Goal: Information Seeking & Learning: Learn about a topic

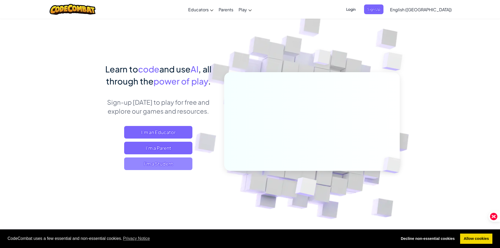
click at [164, 165] on span "I'm a Student" at bounding box center [158, 164] width 68 height 13
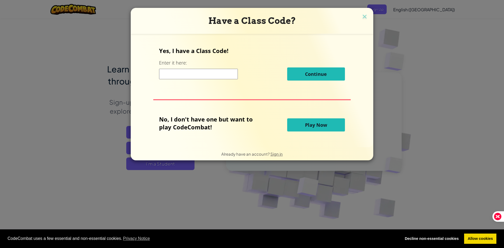
click at [302, 127] on button "Play Now" at bounding box center [316, 124] width 58 height 13
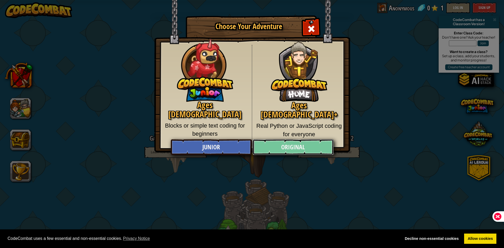
click at [281, 145] on link "Original" at bounding box center [293, 148] width 81 height 16
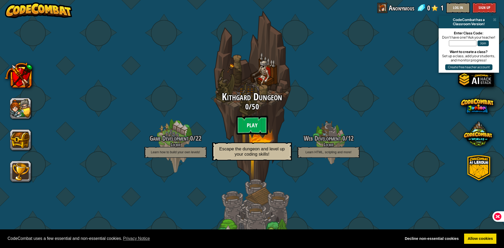
click at [254, 123] on btn "Play" at bounding box center [252, 125] width 32 height 19
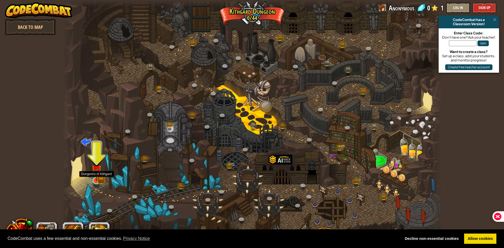
click at [97, 177] on img at bounding box center [96, 170] width 10 height 23
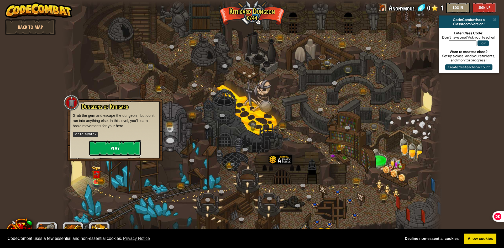
click at [119, 146] on button "Play" at bounding box center [115, 149] width 53 height 16
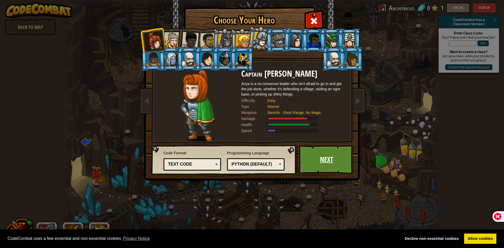
click at [327, 159] on link "Next" at bounding box center [326, 159] width 55 height 29
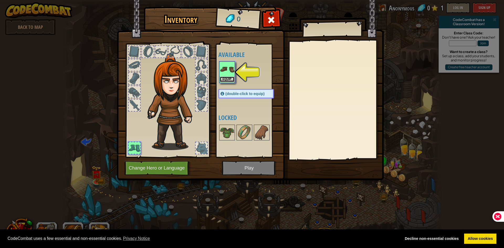
click at [226, 79] on button "Equip" at bounding box center [227, 80] width 15 height 6
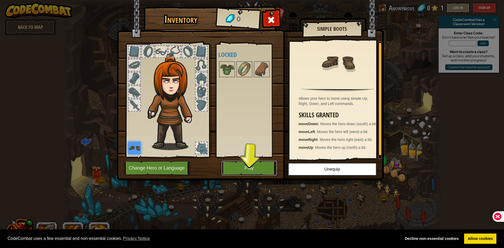
click at [263, 173] on button "Play" at bounding box center [249, 168] width 55 height 14
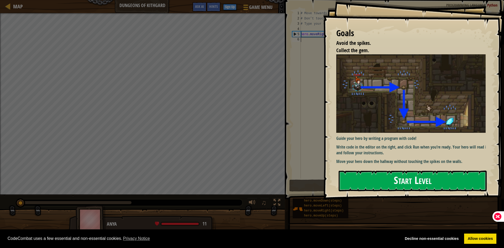
click at [381, 178] on button "Start Level" at bounding box center [413, 181] width 148 height 21
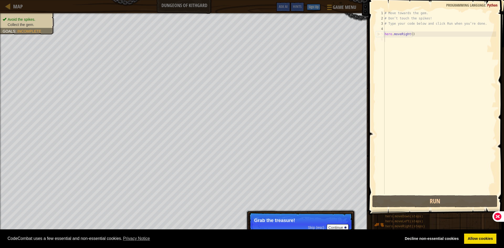
click at [339, 223] on p "Skip (esc) Continue Grab the treasure!" at bounding box center [301, 225] width 104 height 24
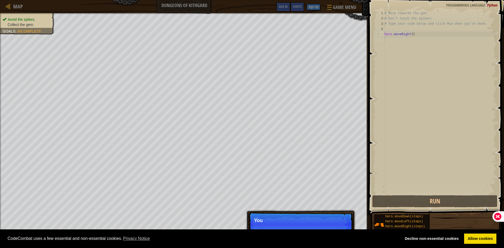
click at [339, 225] on p "Skip (esc) Continue You" at bounding box center [301, 225] width 104 height 24
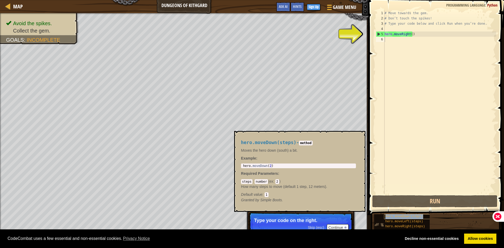
click at [402, 217] on span "hero.moveDown(steps)" at bounding box center [405, 217] width 38 height 4
click at [338, 227] on button "Continue" at bounding box center [338, 227] width 22 height 7
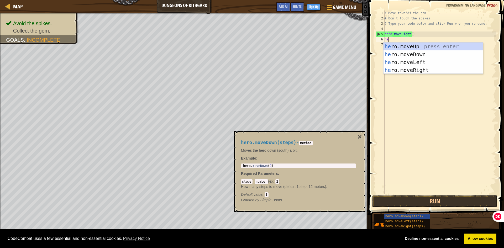
scroll to position [2, 0]
type textarea "hero"
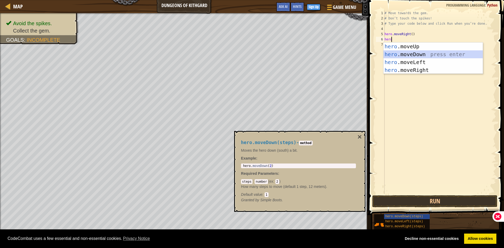
click at [414, 56] on div "hero .moveUp press enter hero .moveDown press enter hero .moveLeft press enter …" at bounding box center [433, 66] width 99 height 47
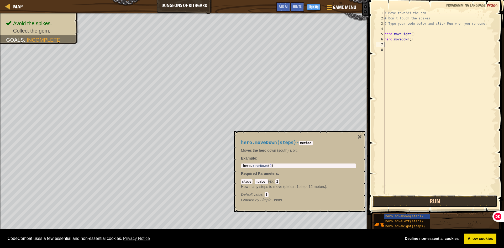
click at [426, 205] on button "Run" at bounding box center [435, 201] width 125 height 12
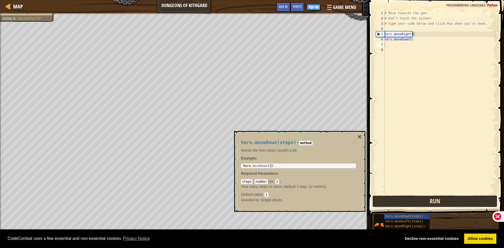
click at [426, 205] on button "Run" at bounding box center [435, 201] width 125 height 12
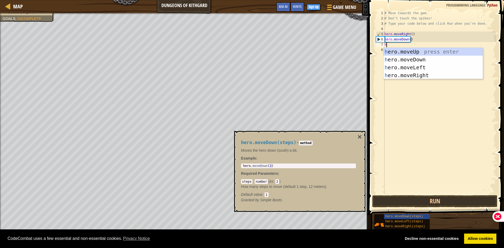
type textarea "he"
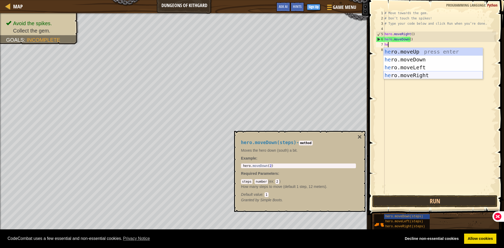
click at [414, 73] on div "he ro.moveUp press enter he ro.moveDown press enter he ro.moveLeft press enter …" at bounding box center [433, 71] width 99 height 47
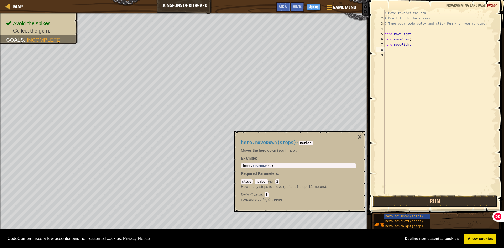
click at [388, 201] on button "Run" at bounding box center [435, 201] width 125 height 12
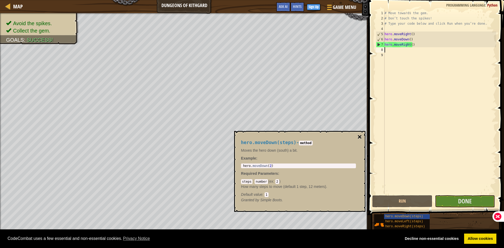
click at [360, 136] on button "×" at bounding box center [360, 136] width 4 height 7
